Goal: Information Seeking & Learning: Learn about a topic

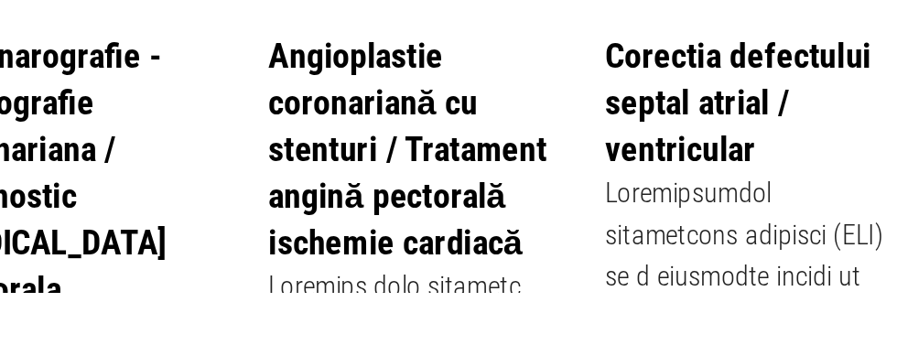
scroll to position [507, 0]
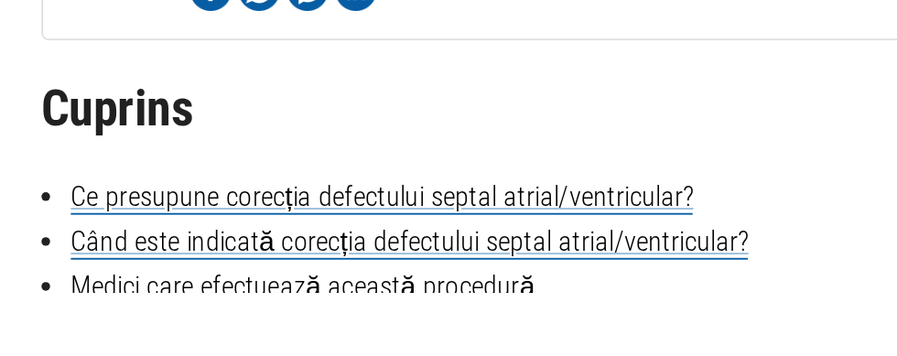
scroll to position [378, 0]
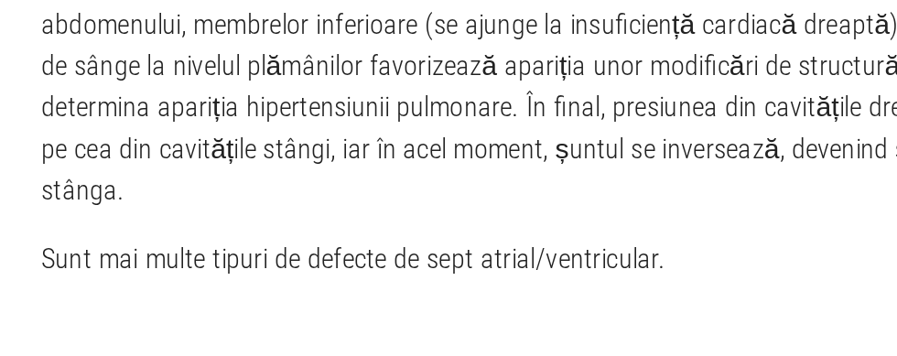
scroll to position [1331, 0]
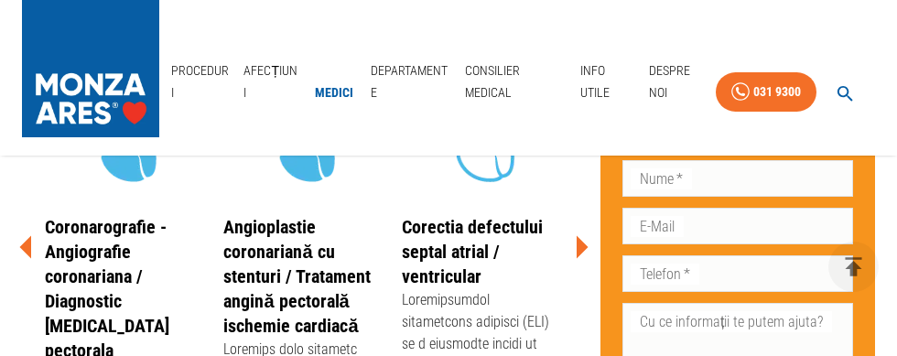
scroll to position [512, 0]
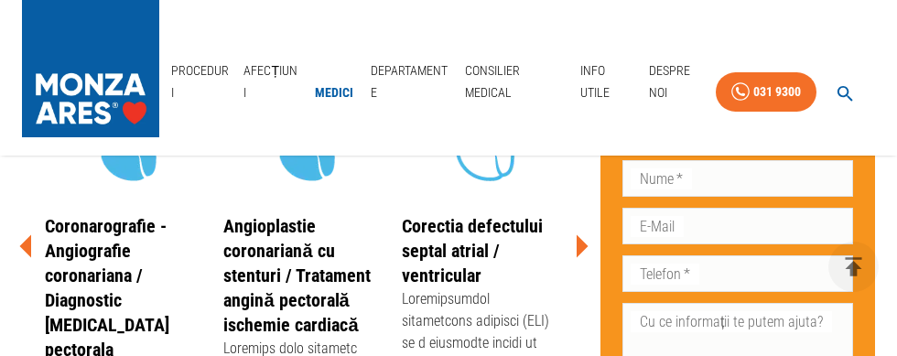
click at [386, 238] on div "Angioplastie coronariană cu stenturi / Tratament angină pectorală ischemie card…" at bounding box center [303, 243] width 179 height 346
